Goal: Task Accomplishment & Management: Manage account settings

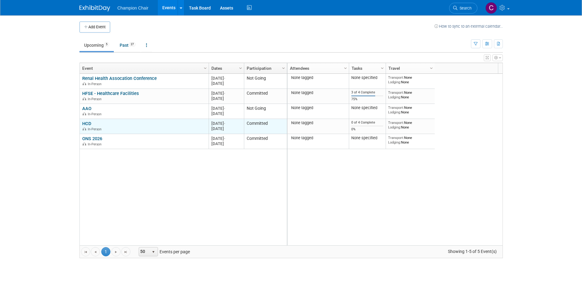
click at [87, 122] on link "HCD" at bounding box center [86, 124] width 9 height 6
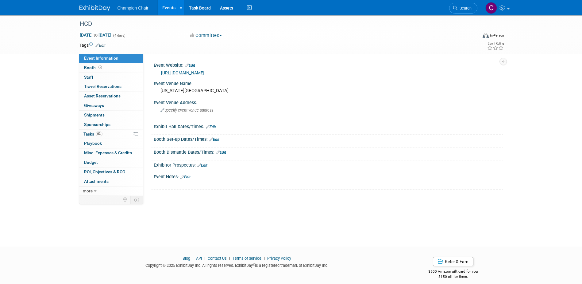
click at [215, 127] on link "Edit" at bounding box center [211, 127] width 10 height 4
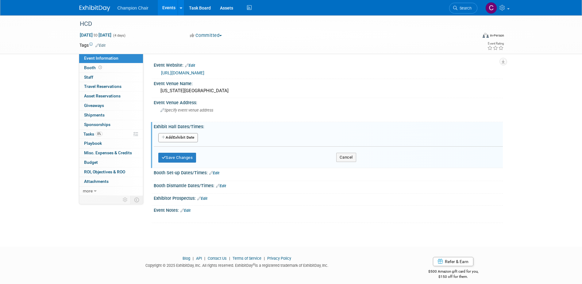
click at [218, 173] on link "Edit" at bounding box center [214, 173] width 10 height 4
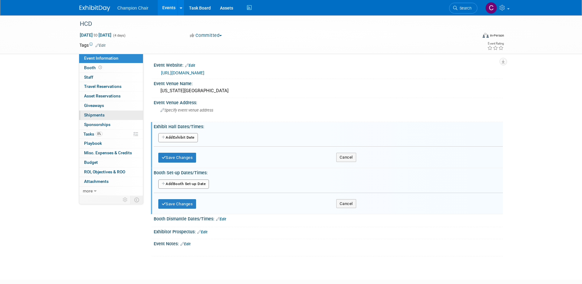
click at [91, 115] on span "Shipments 0" at bounding box center [94, 114] width 21 height 5
